Goal: Task Accomplishment & Management: Manage account settings

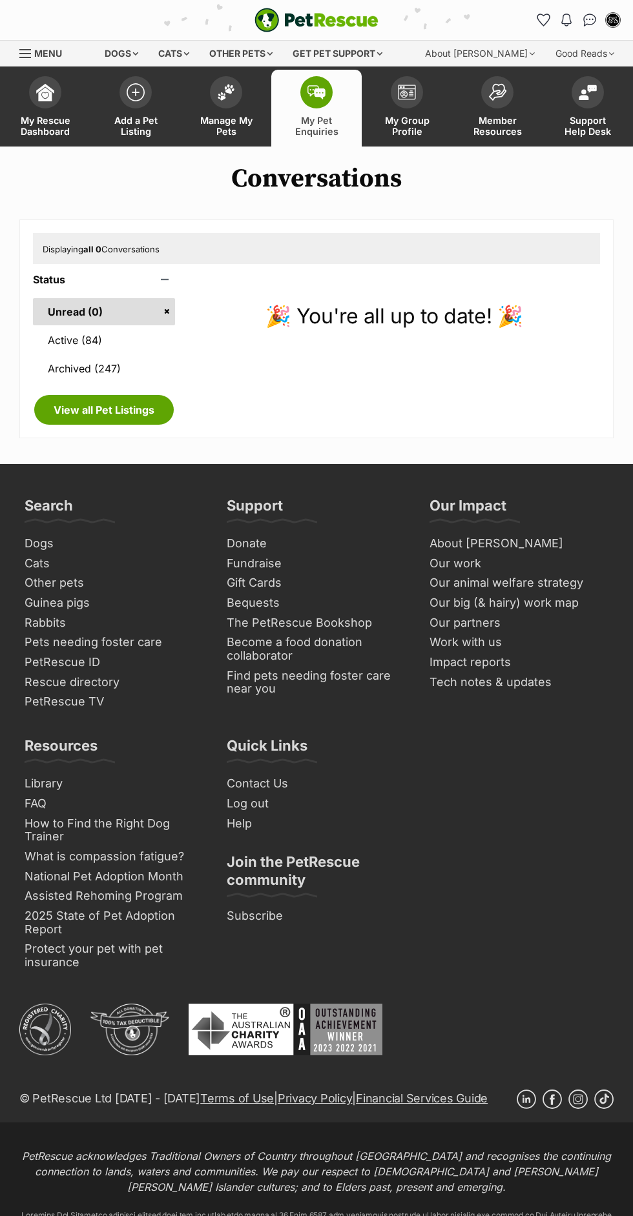
click at [223, 128] on span "Manage My Pets" at bounding box center [226, 126] width 58 height 22
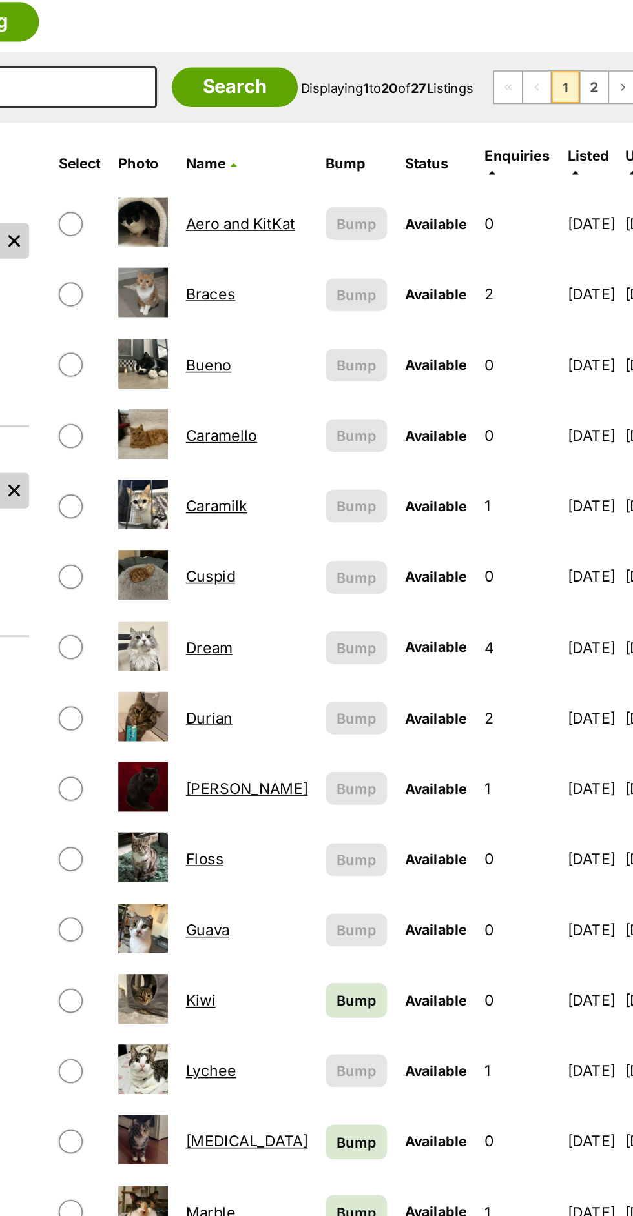
scroll to position [1, 0]
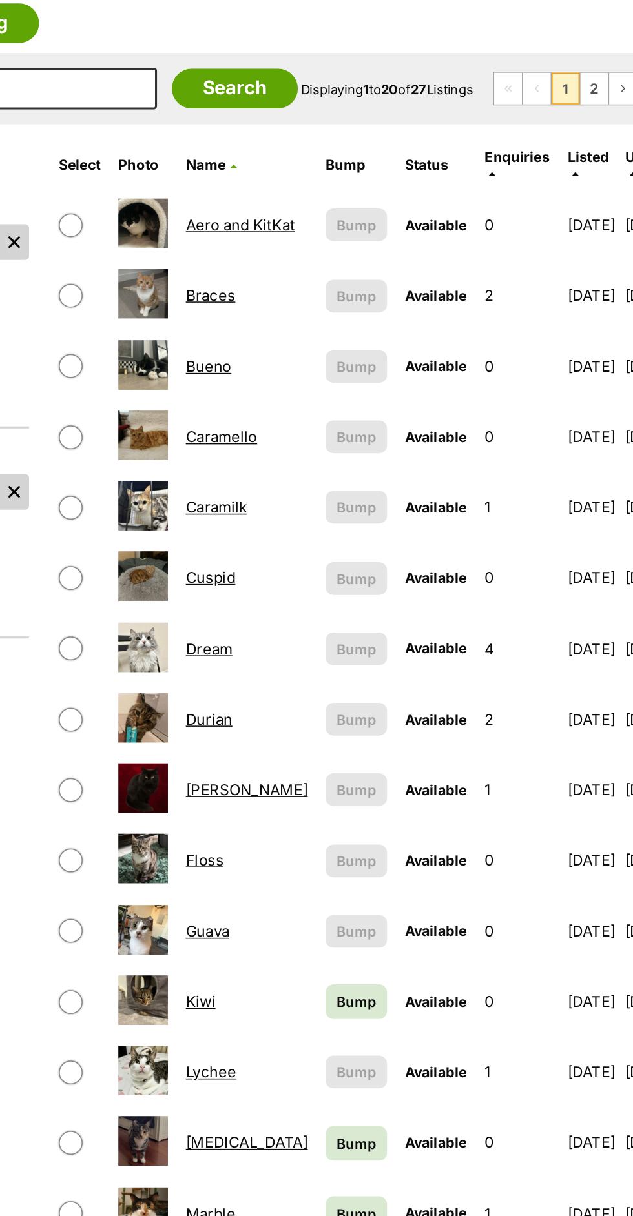
click at [307, 528] on table "Select Photo Name Bump Status Enquiries Listed Updated Aero and KitKat This lis…" at bounding box center [395, 798] width 414 height 954
click at [314, 509] on link "Caramello" at bounding box center [300, 515] width 46 height 12
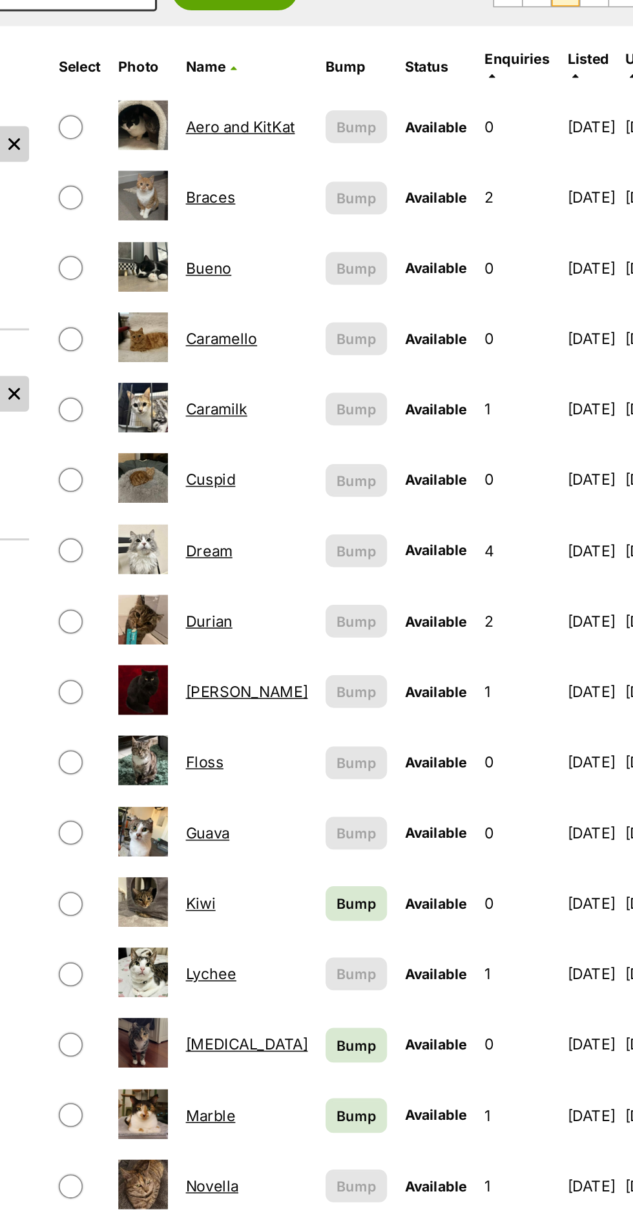
click at [550, 372] on td "[DATE]" at bounding box center [540, 376] width 41 height 45
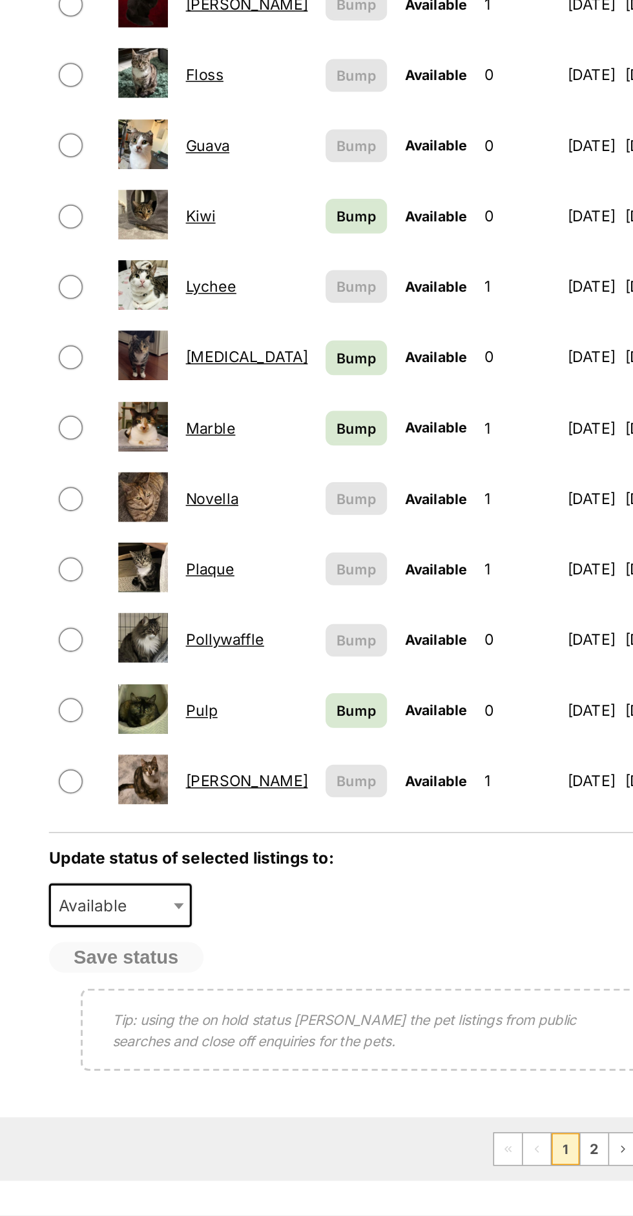
scroll to position [323, 0]
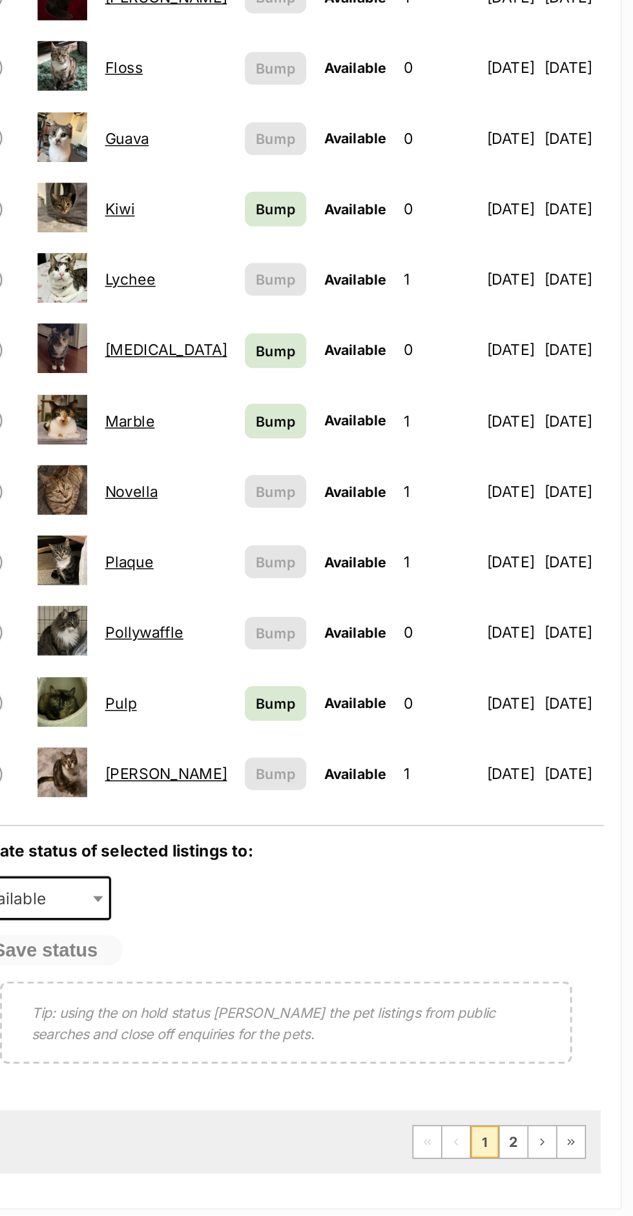
click at [300, 739] on link "Novella" at bounding box center [294, 745] width 34 height 12
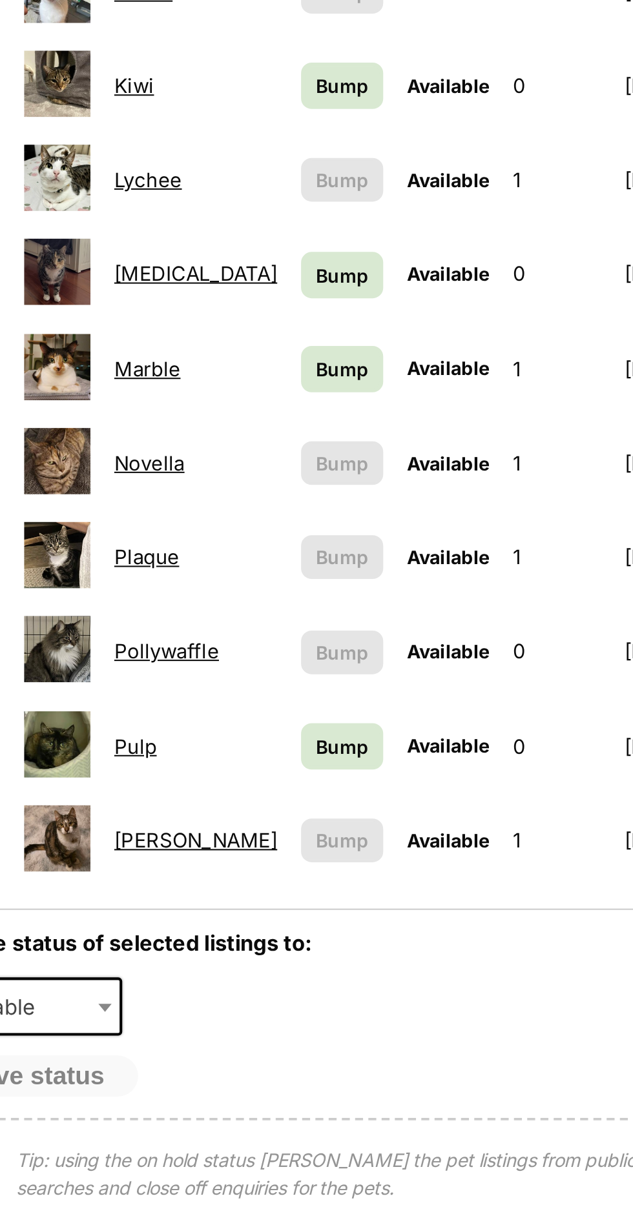
scroll to position [338, 0]
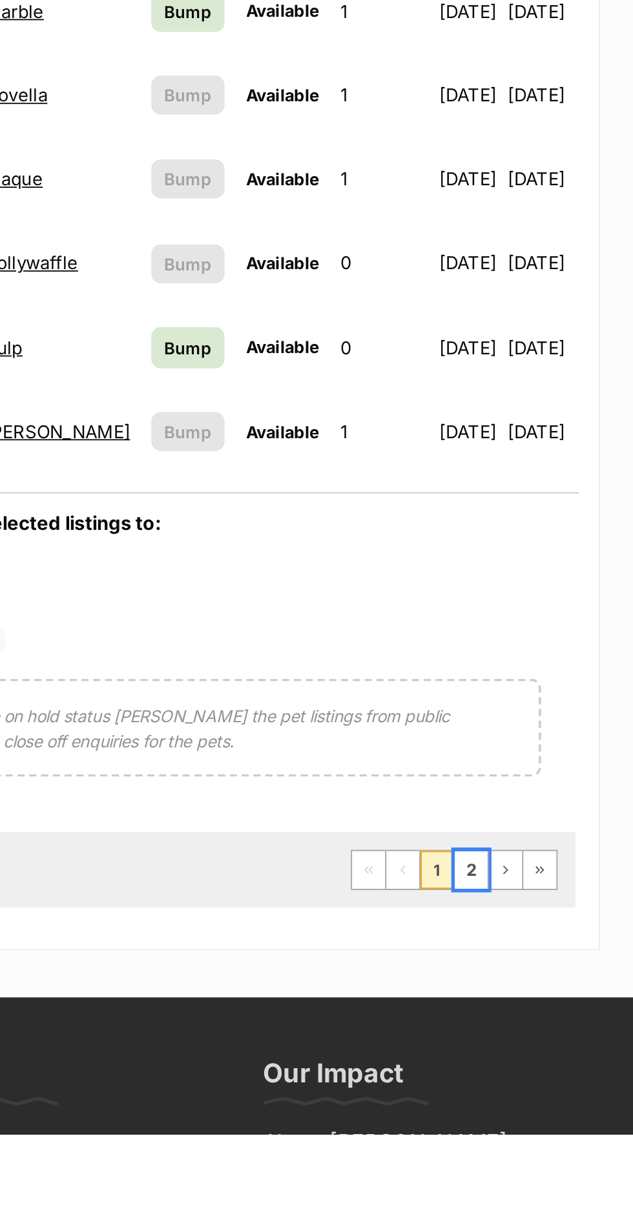
click at [538, 1062] on link "2" at bounding box center [543, 1072] width 18 height 21
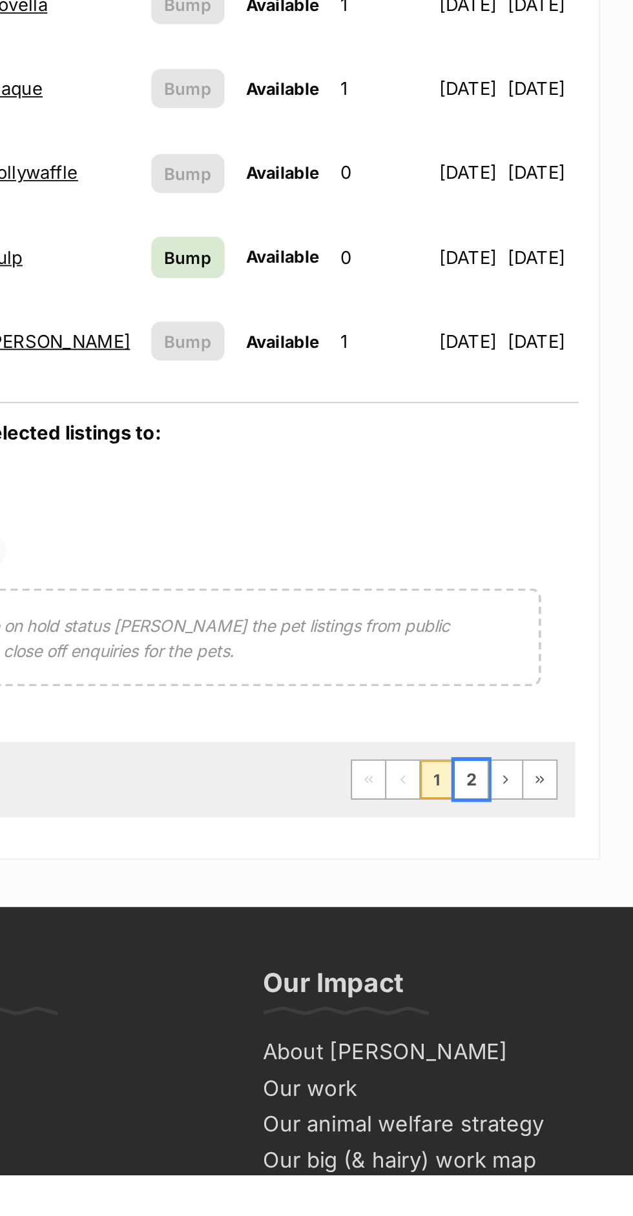
scroll to position [562, 0]
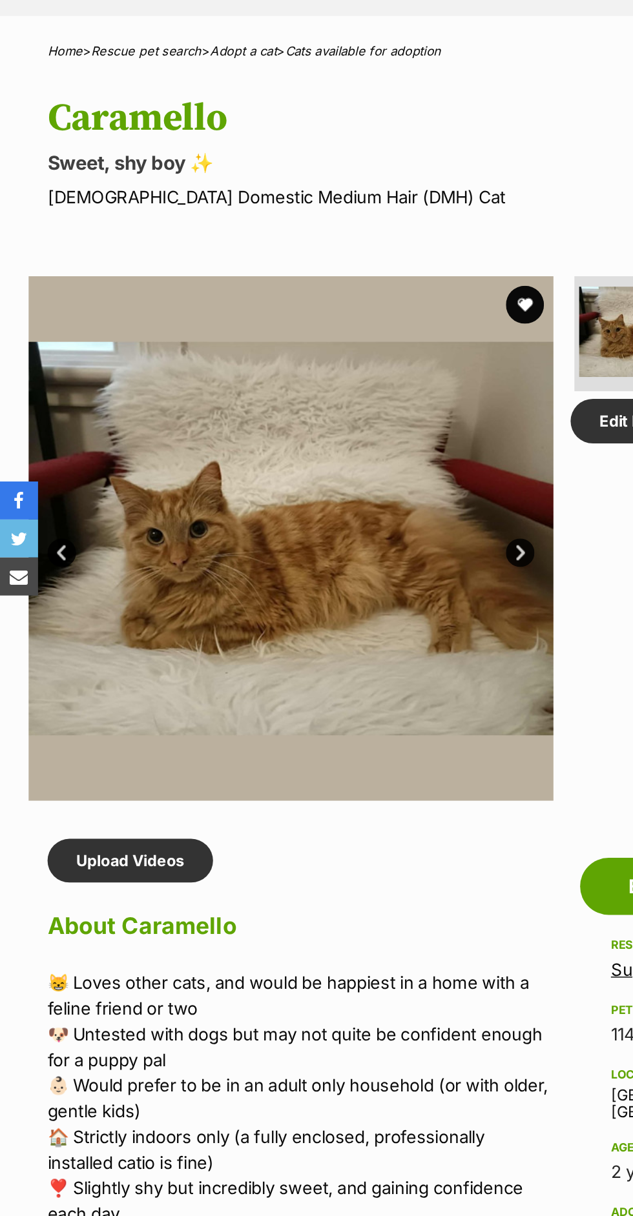
scroll to position [216, 0]
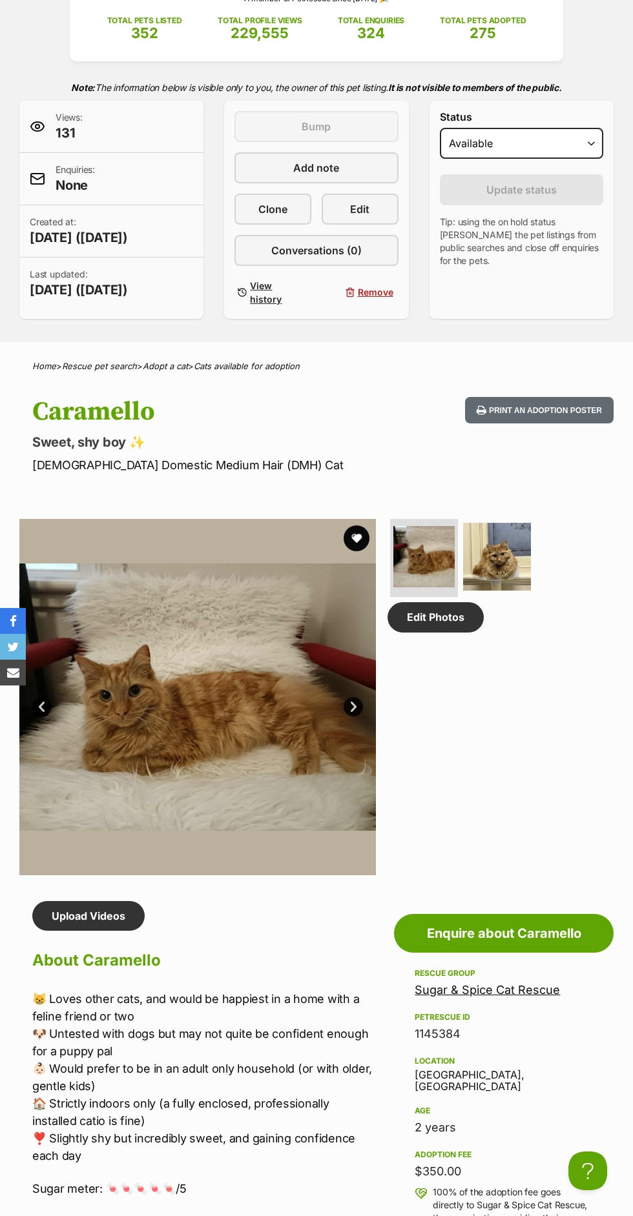
click at [549, 362] on div "Home > Rescue pet search > Adopt a cat > Cats available for adoption" at bounding box center [316, 367] width 633 height 10
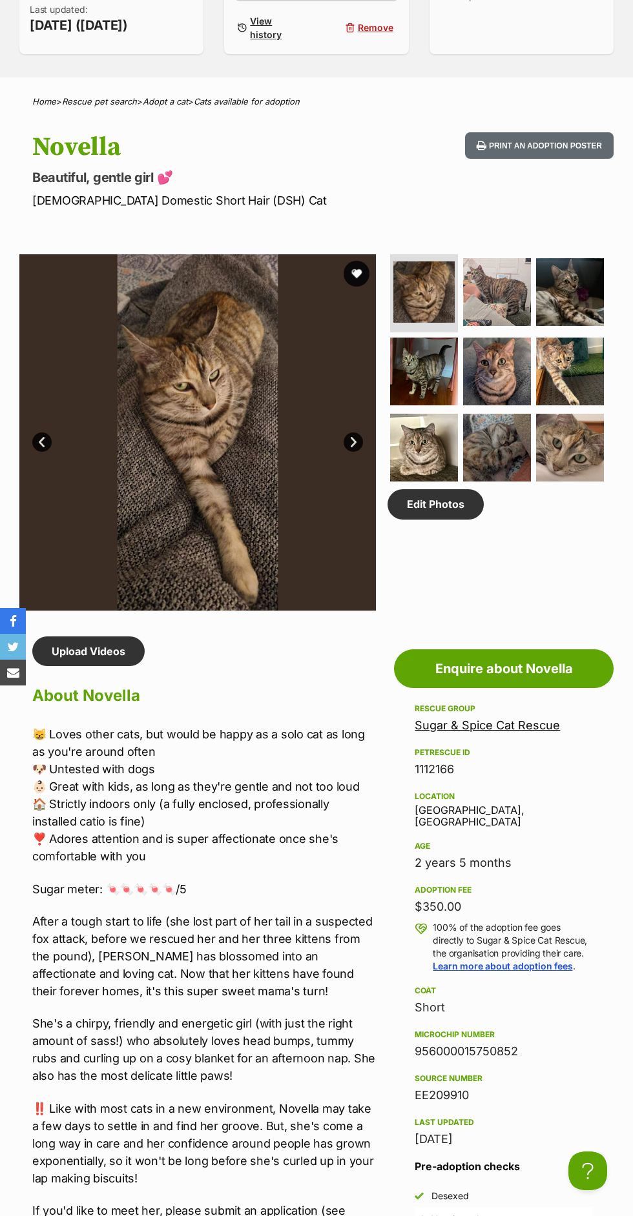
click at [497, 326] on img at bounding box center [497, 292] width 68 height 68
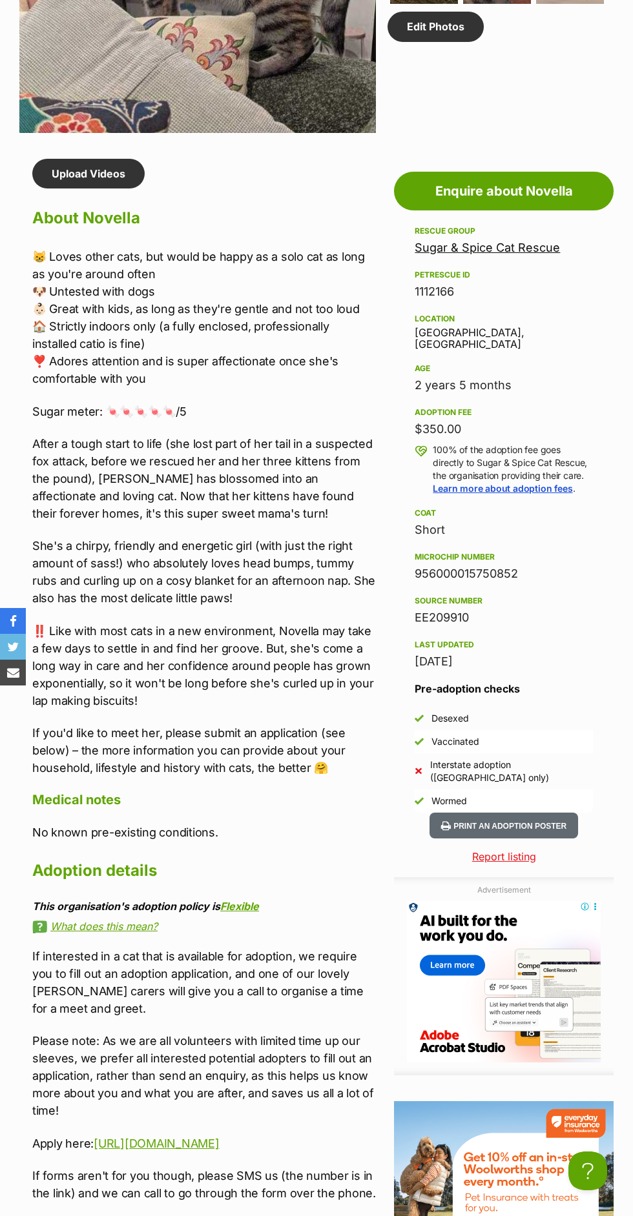
scroll to position [967, 0]
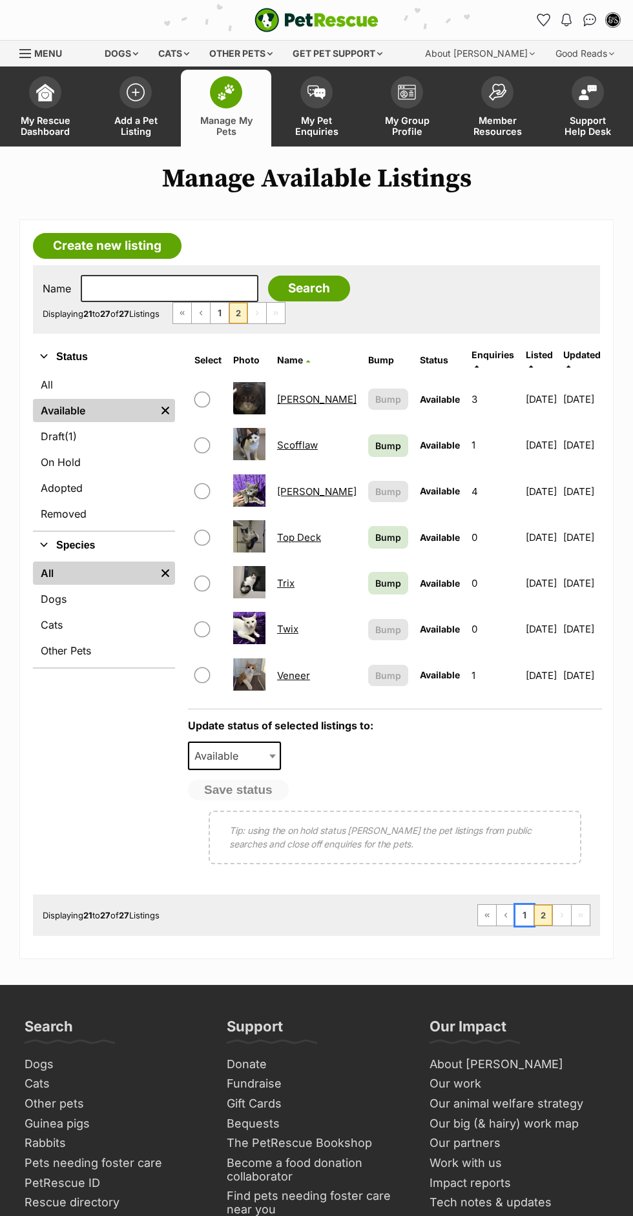
click at [524, 905] on link "1" at bounding box center [524, 915] width 18 height 21
